Goal: Check status

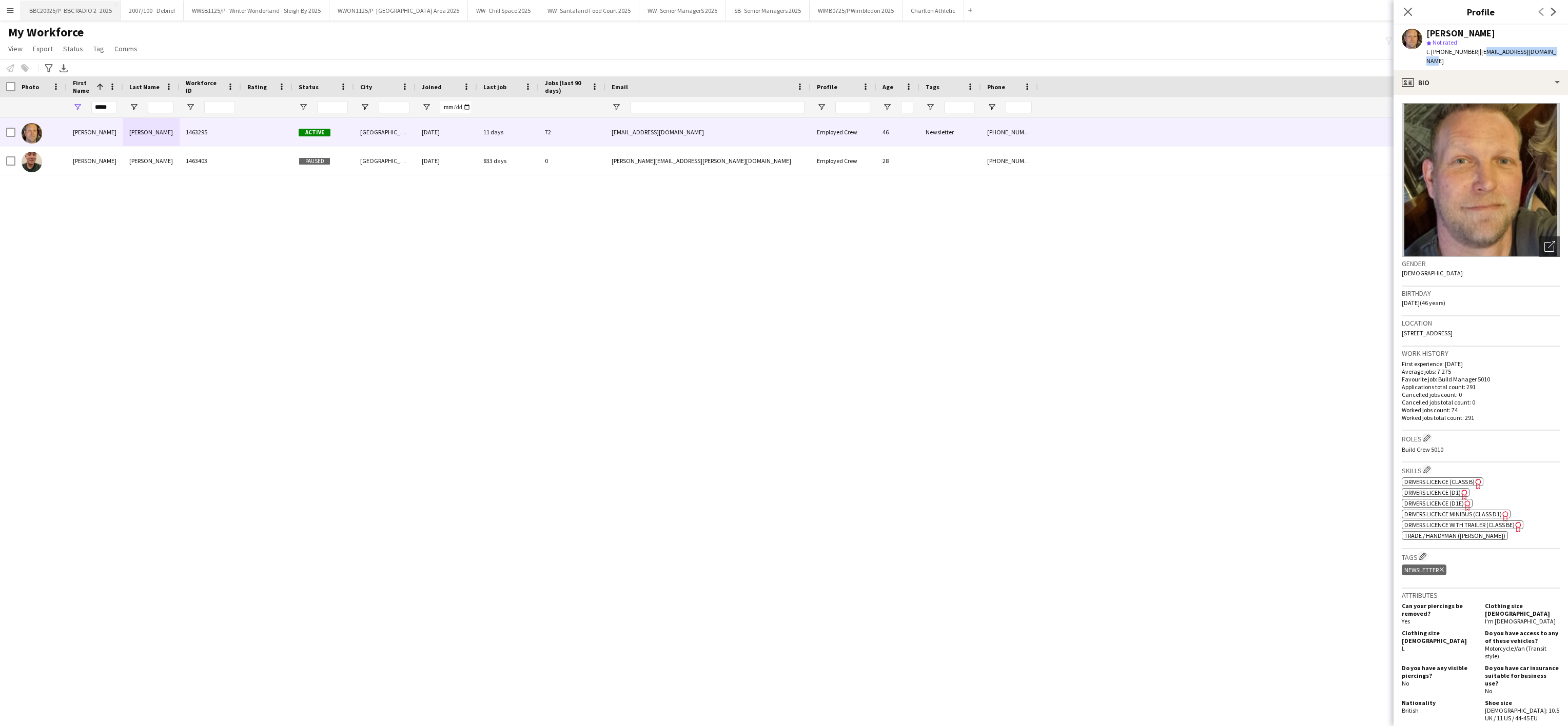
click at [74, 4] on button "BBC20925/P- BBC RADIO 2- 2025 Close" at bounding box center [71, 11] width 100 height 20
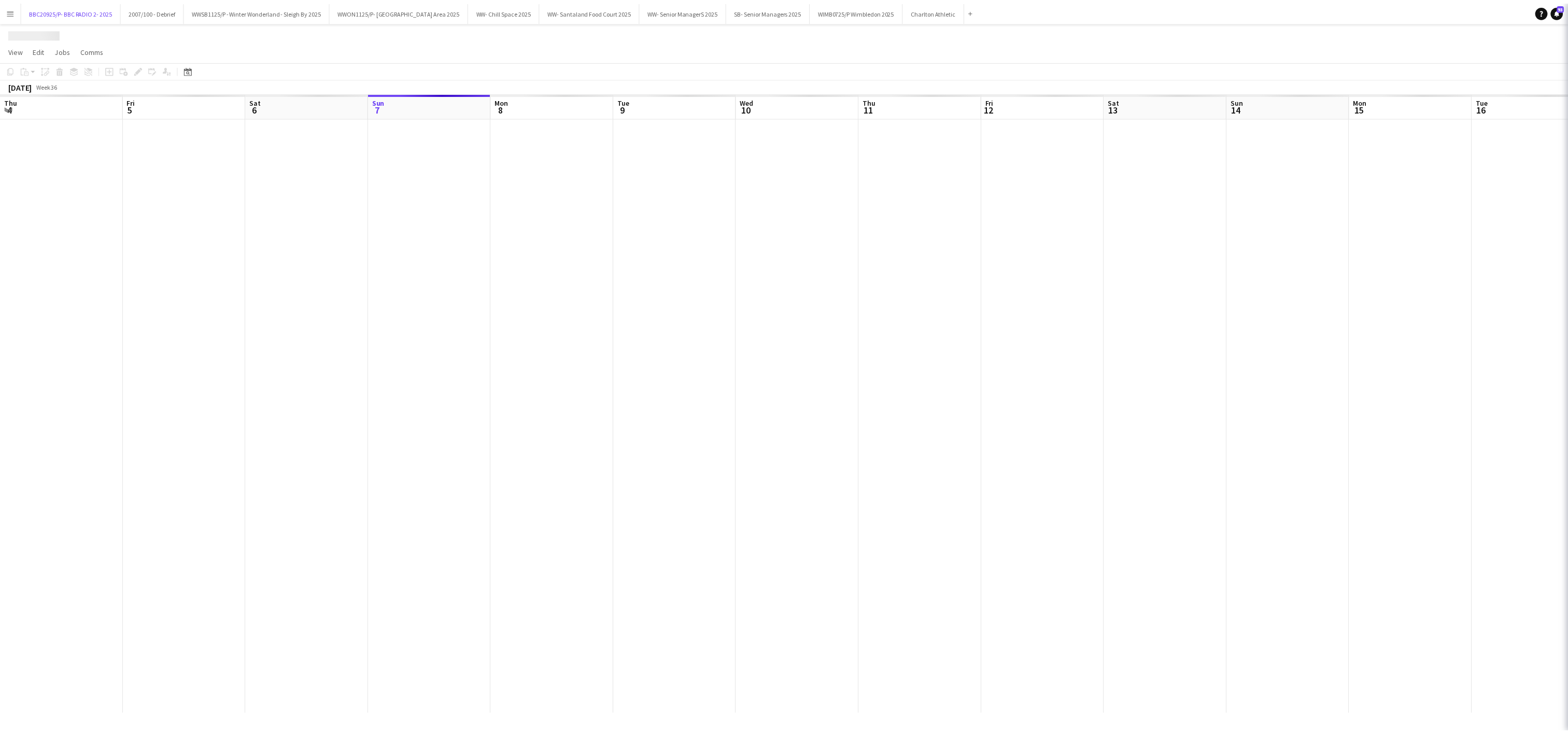
scroll to position [0, 248]
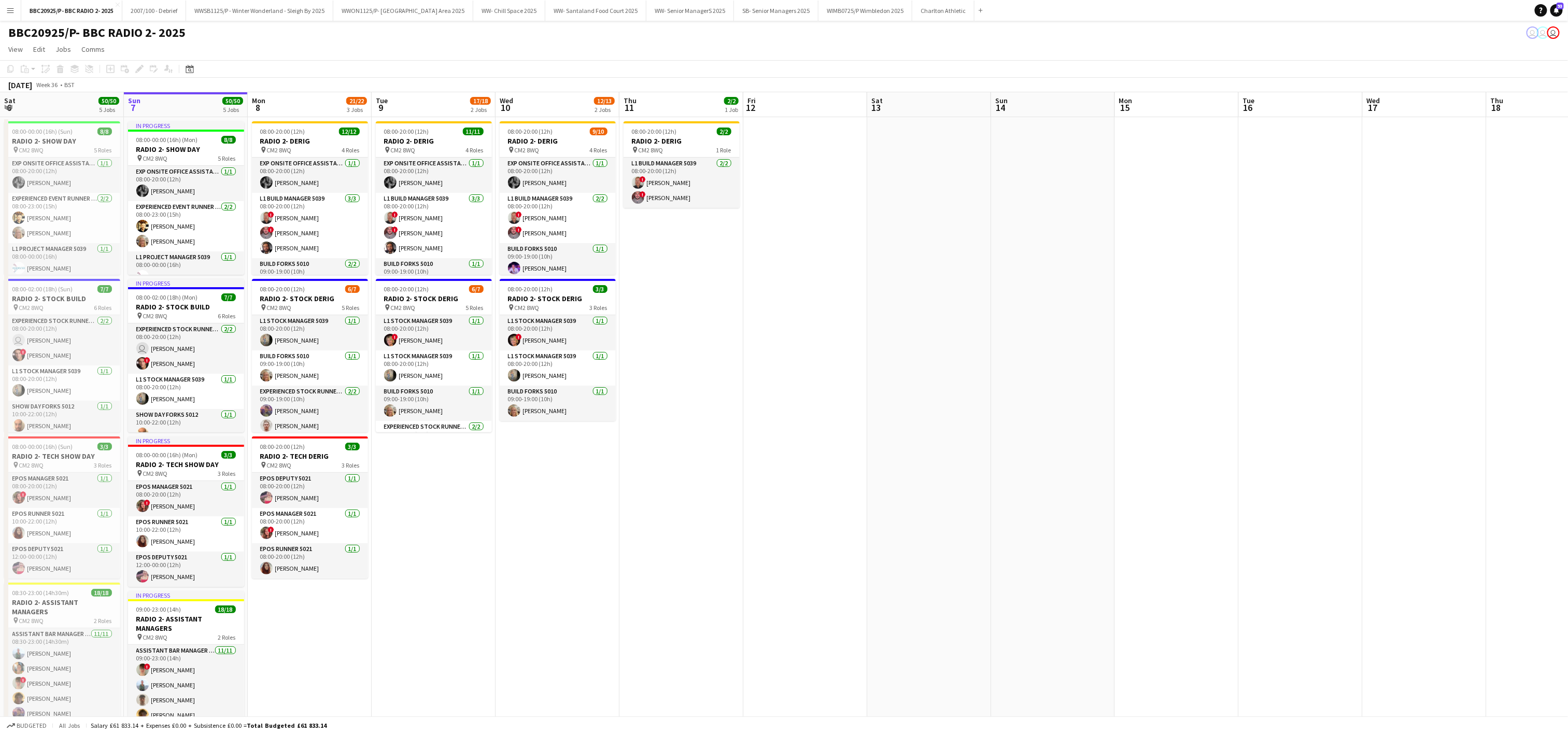
click at [491, 627] on app-date-cell "08:00-20:00 (12h) 11/11 RADIO 2- DERIG pin CM2 8WQ 4 Roles Exp Onsite Office As…" at bounding box center [433, 521] width 123 height 809
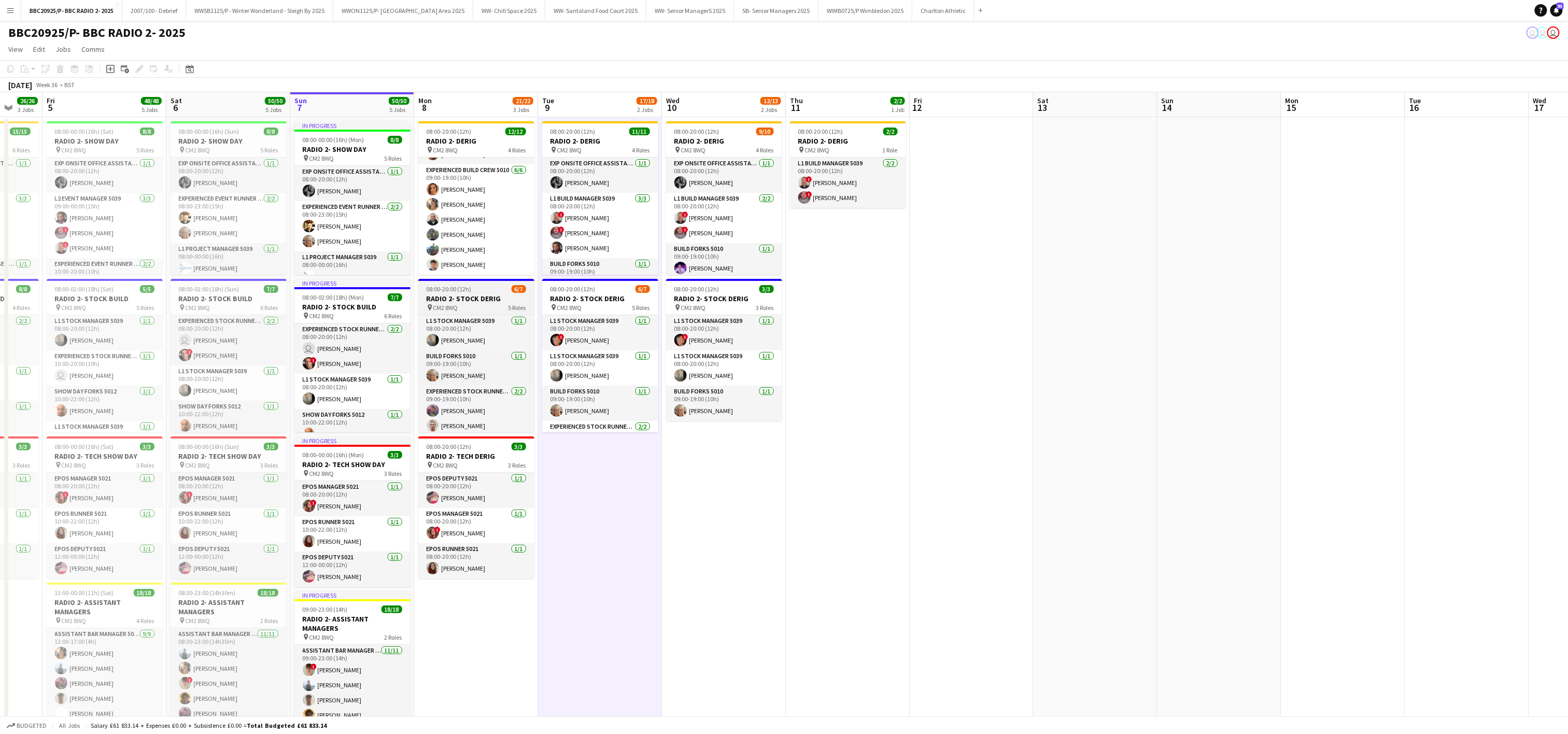
scroll to position [93, 0]
click at [673, 574] on app-date-cell "08:00-20:00 (12h) 9/10 RADIO 2- DERIG pin CM2 8WQ 4 Roles Exp Onsite Office Ass…" at bounding box center [724, 521] width 123 height 809
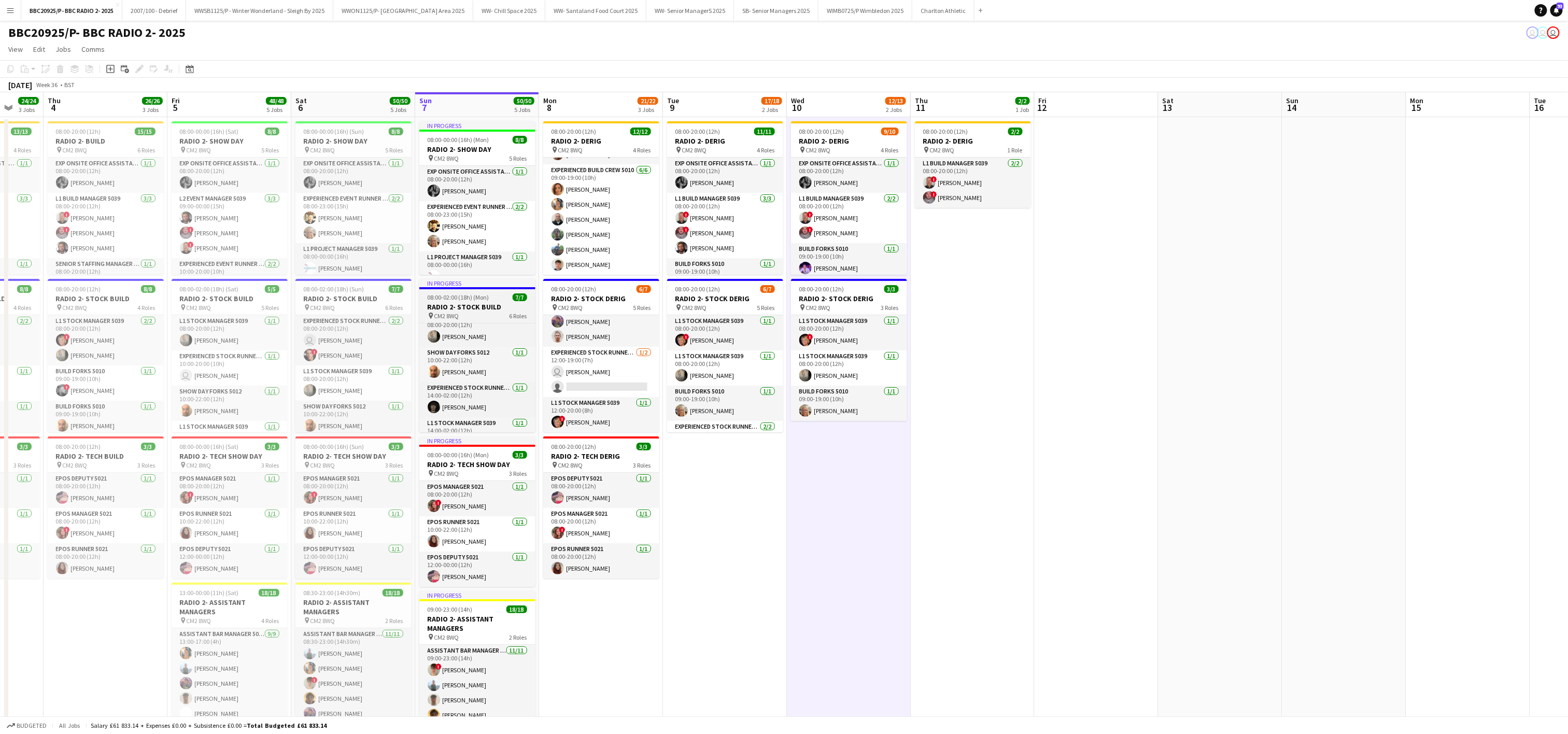
scroll to position [122, 0]
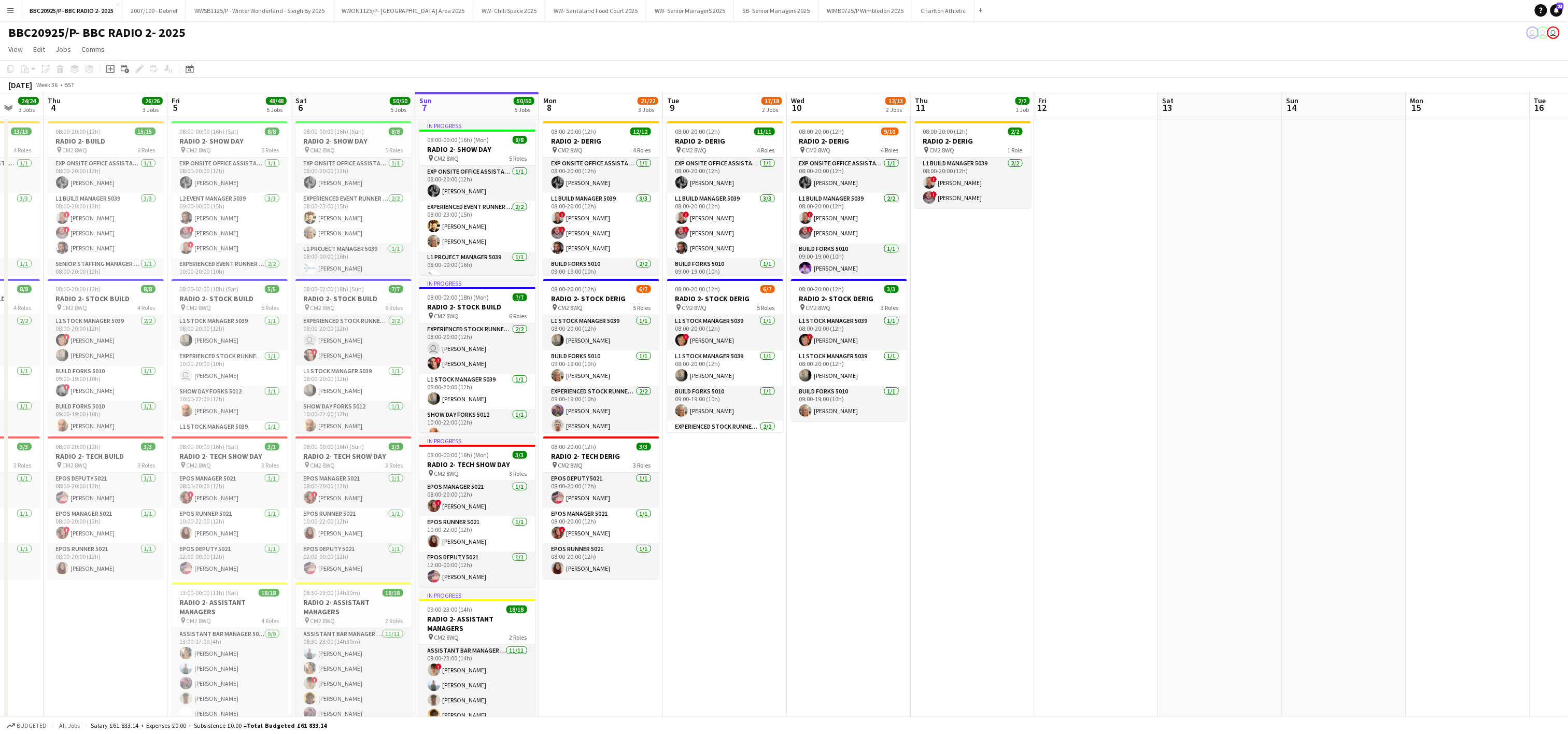
click at [1415, 171] on app-date-cell at bounding box center [1468, 521] width 123 height 809
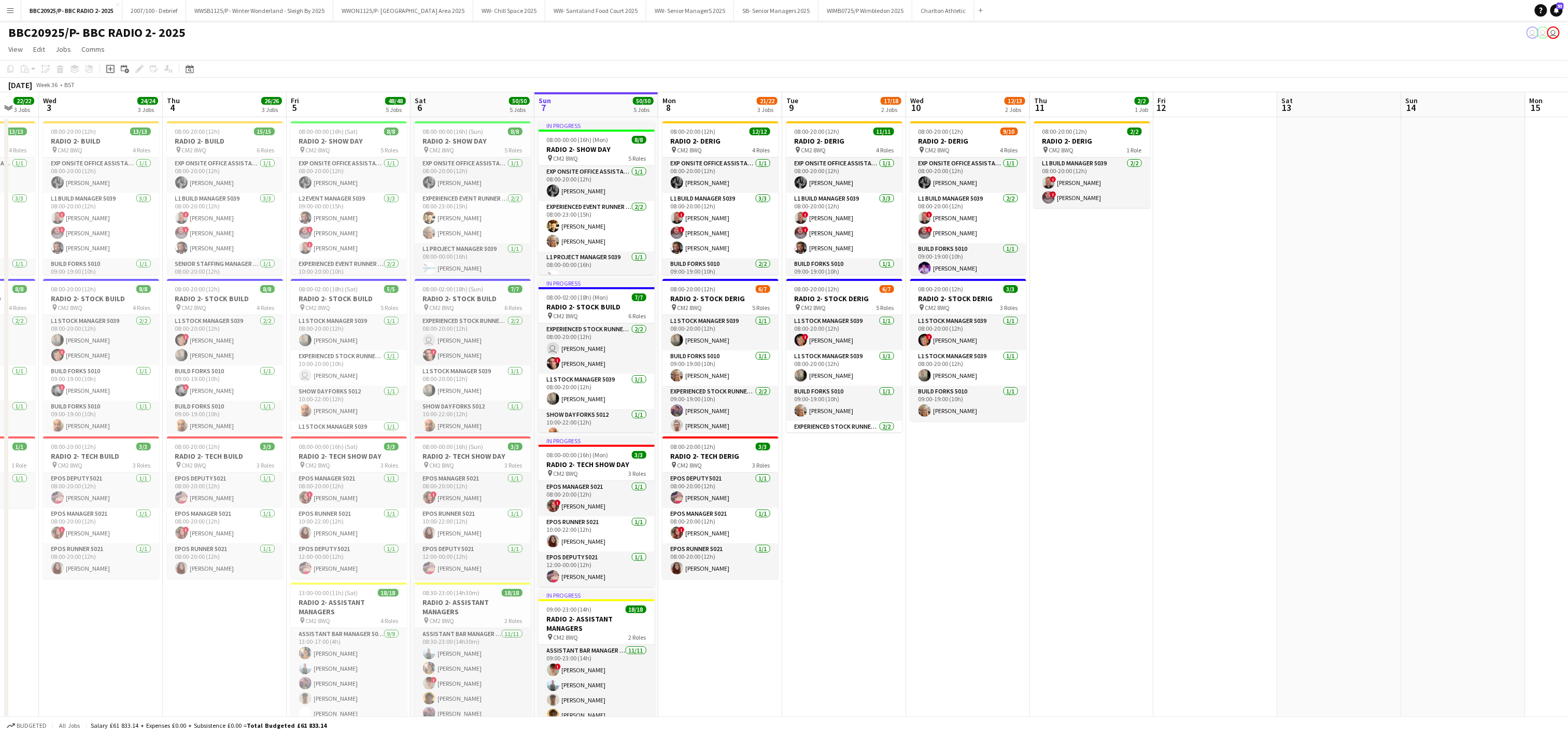
drag, startPoint x: 650, startPoint y: 670, endPoint x: 770, endPoint y: 656, distance: 120.8
click at [770, 656] on app-calendar-viewport "Mon 1 17/17 2 Jobs Tue 2 22/22 3 Jobs Wed 3 24/24 3 Jobs Thu 4 26/26 3 Jobs Fri…" at bounding box center [784, 509] width 1568 height 834
click at [763, 670] on app-date-cell "08:00-20:00 (12h) 12/12 RADIO 2- DERIG pin CM2 8WQ 4 Roles Exp Onsite Office As…" at bounding box center [720, 521] width 123 height 809
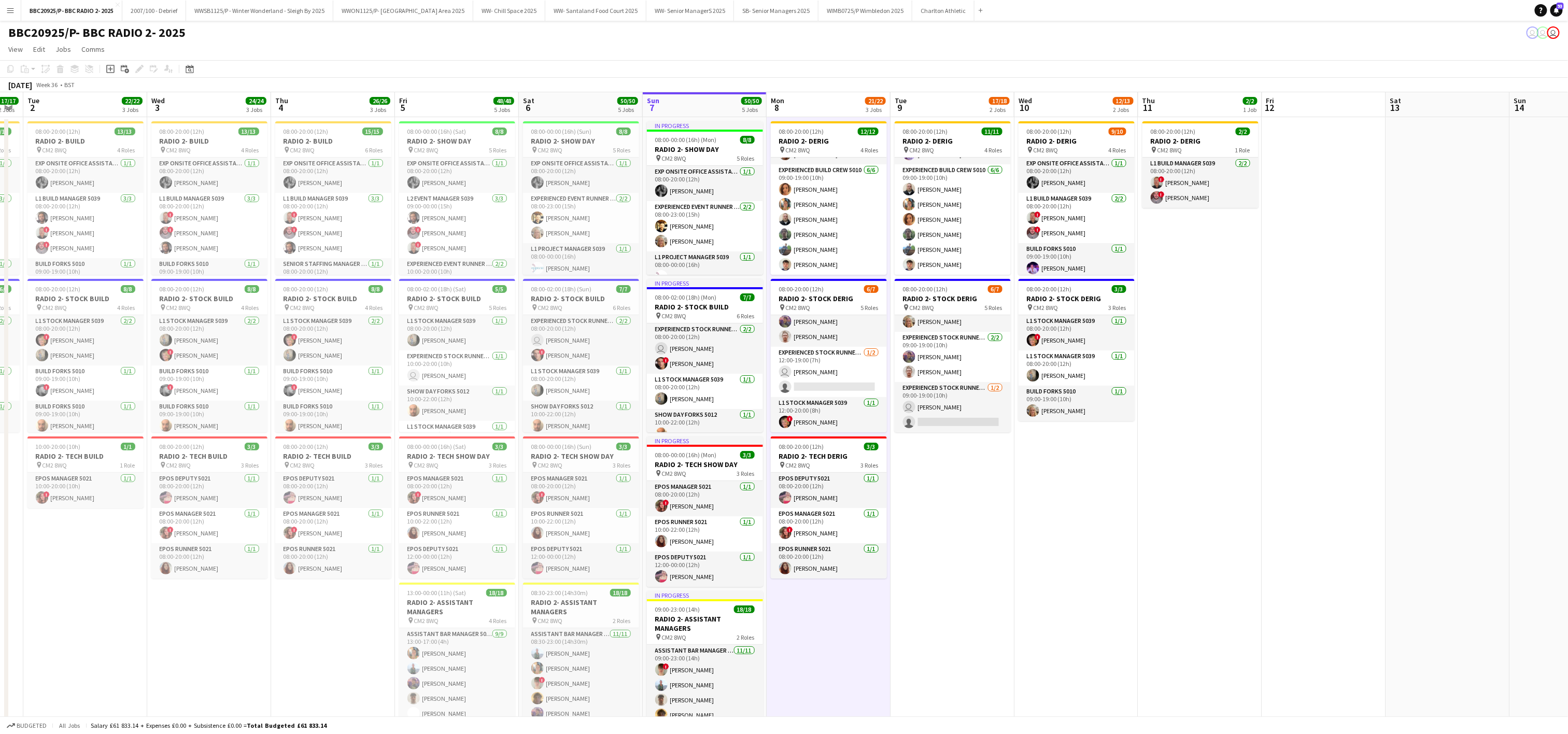
scroll to position [0, 223]
drag, startPoint x: 799, startPoint y: 639, endPoint x: 908, endPoint y: 635, distance: 109.1
click at [908, 635] on app-calendar-viewport "Sun 31 11/11 2 Jobs Mon 1 17/17 2 Jobs Tue 2 22/22 3 Jobs Wed 3 24/24 3 Jobs Th…" at bounding box center [784, 509] width 1568 height 834
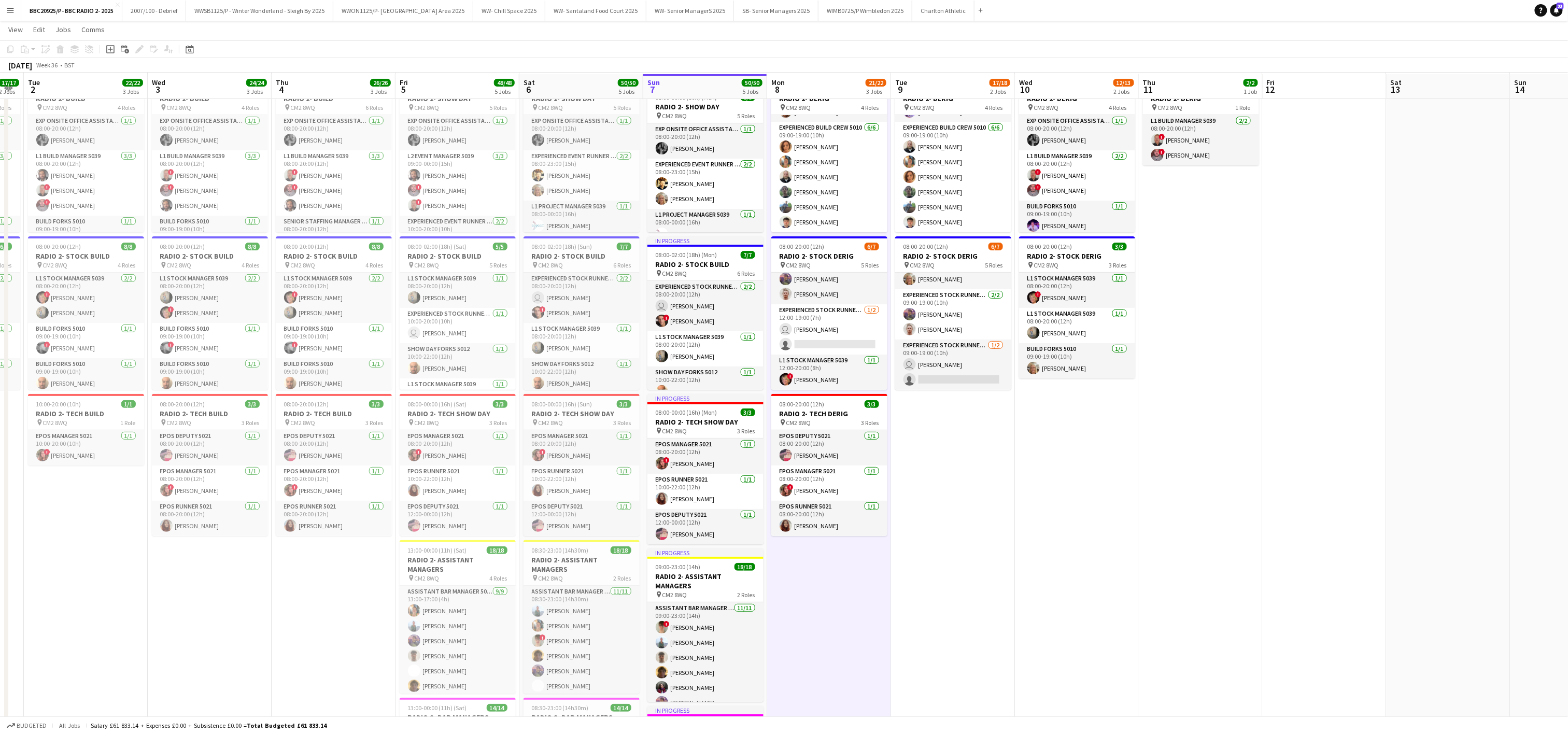
scroll to position [83, 0]
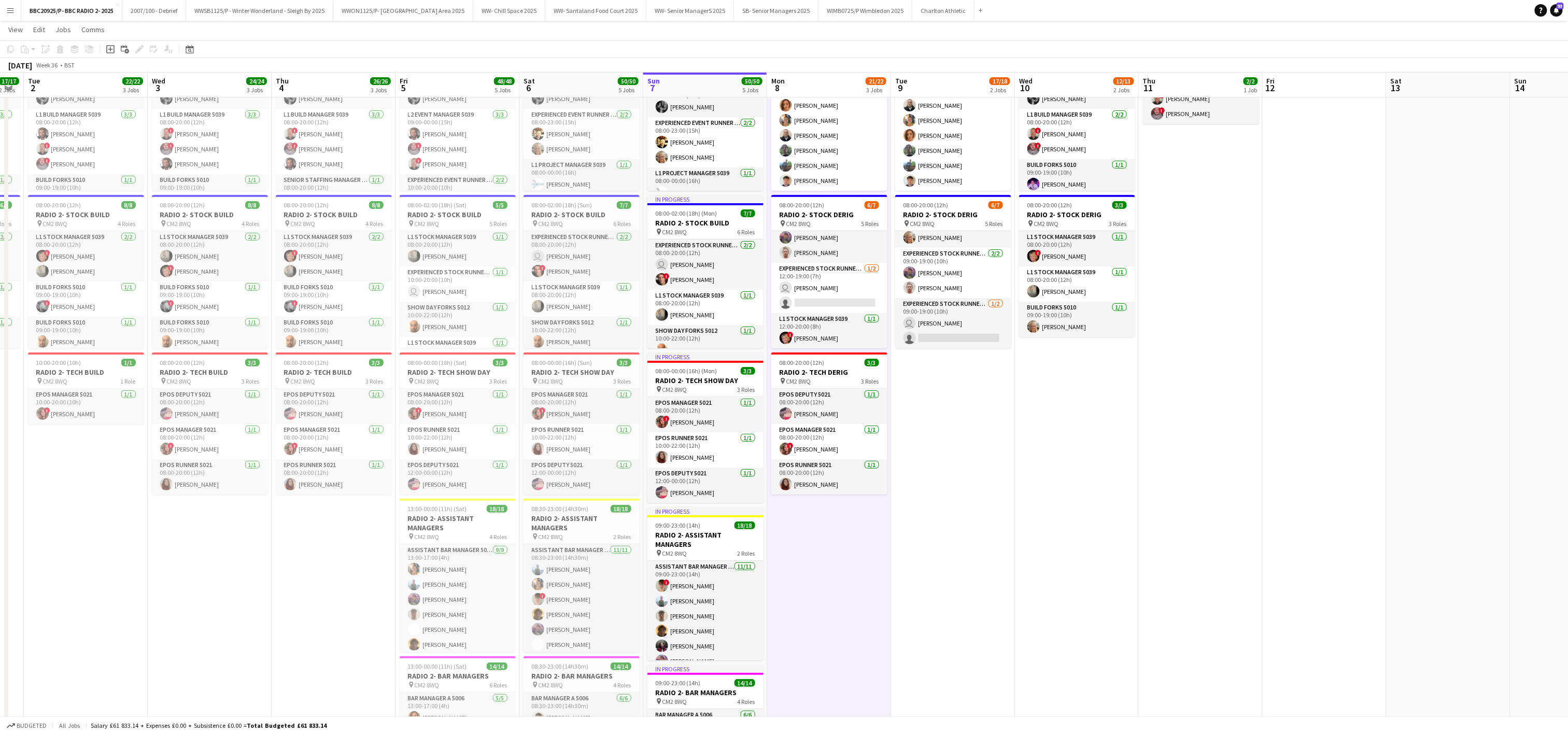
click at [971, 437] on app-date-cell "08:00-20:00 (12h) 11/11 RADIO 2- DERIG pin CM2 8WQ 4 Roles Exp Onsite Office As…" at bounding box center [953, 437] width 123 height 809
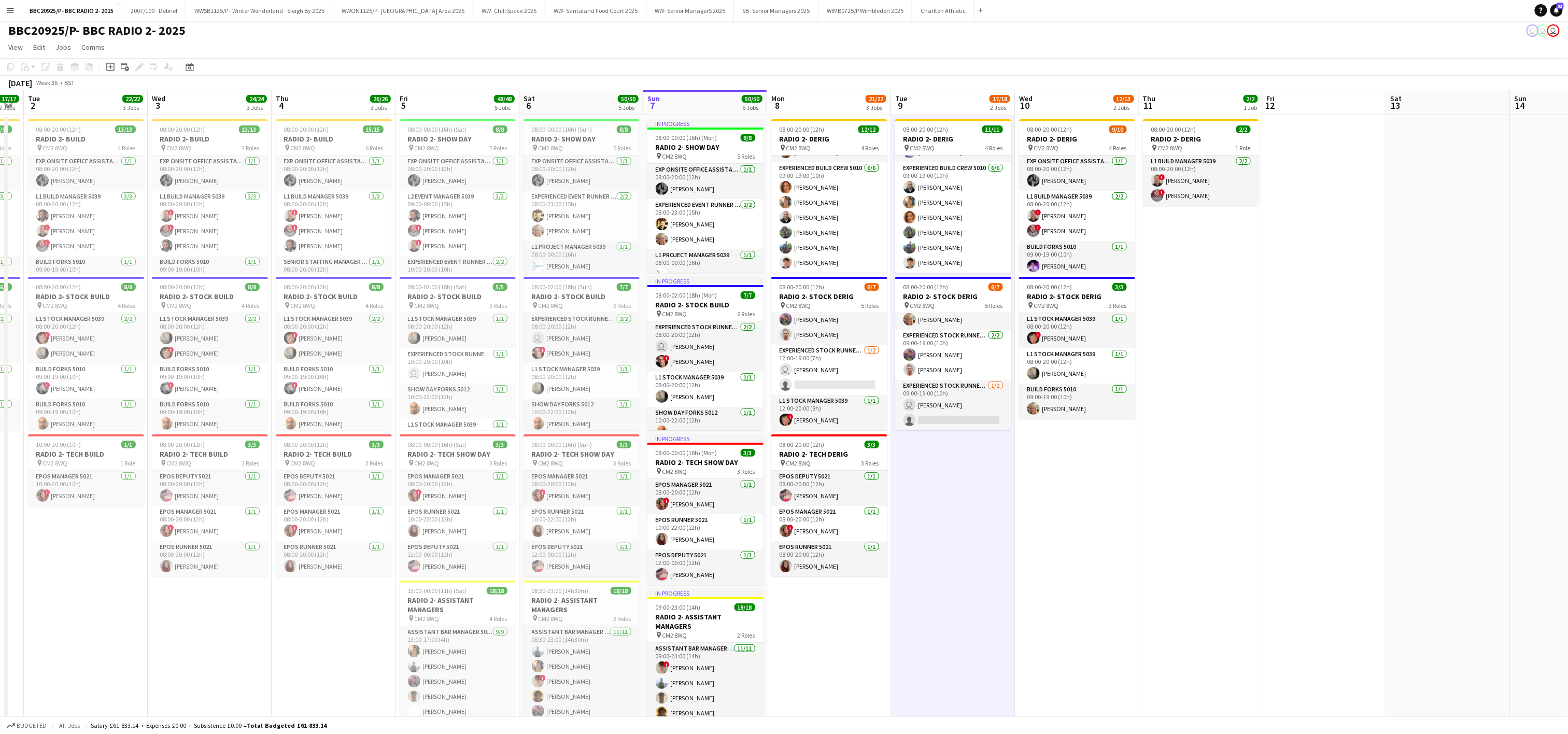
scroll to position [0, 0]
